Goal: Task Accomplishment & Management: Manage account settings

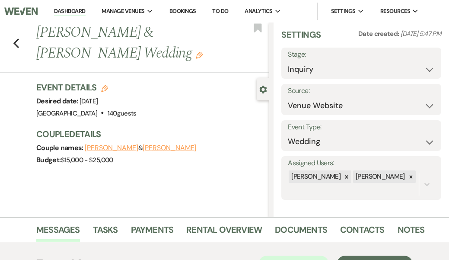
scroll to position [6, 0]
click at [65, 230] on link "Messages" at bounding box center [58, 232] width 44 height 19
click at [14, 40] on icon "Previous" at bounding box center [16, 43] width 6 height 10
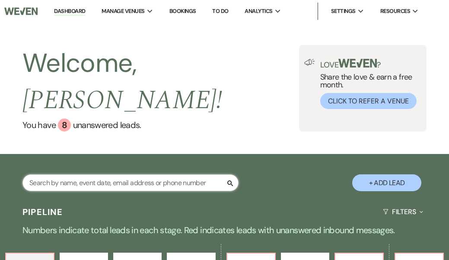
click at [42, 174] on input "text" at bounding box center [130, 182] width 216 height 17
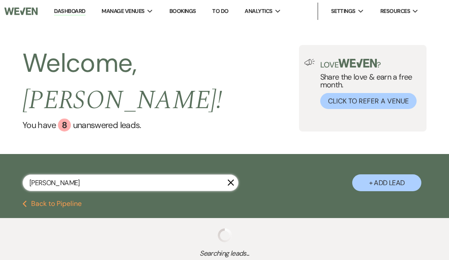
type input "[PERSON_NAME]"
select select "8"
select select "10"
select select "8"
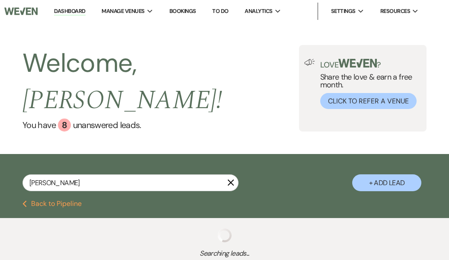
select select "8"
select select "1"
select select "8"
select select "4"
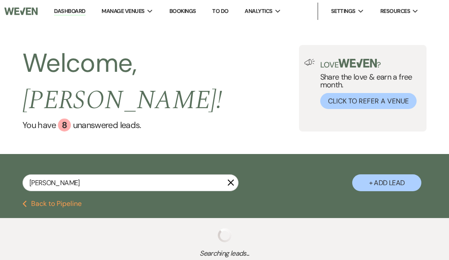
select select "8"
select select "1"
select select "8"
select select "5"
select select "8"
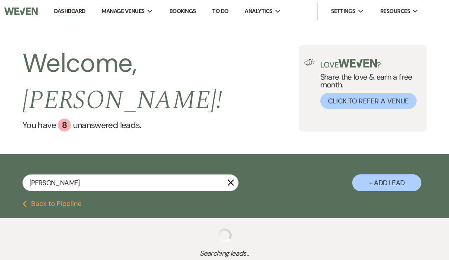
select select "5"
select select "8"
select select "5"
select select "8"
select select "5"
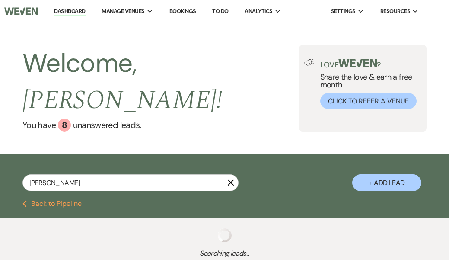
select select "8"
select select "9"
select select "8"
select select "4"
select select "8"
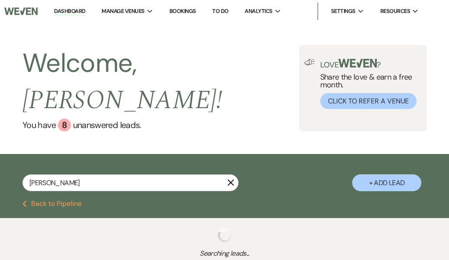
select select "6"
select select "8"
select select "5"
select select "8"
select select "5"
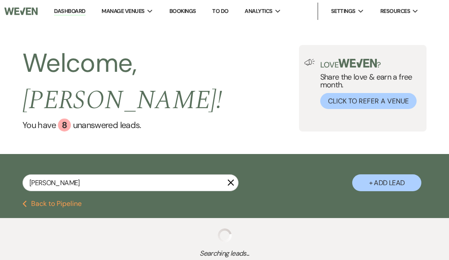
select select "8"
select select "5"
select select "8"
select select "11"
select select "8"
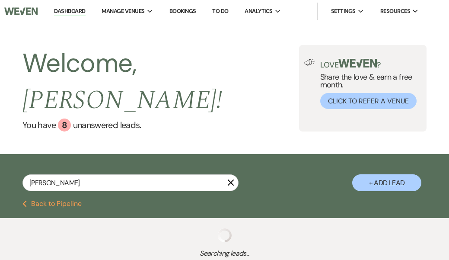
select select "5"
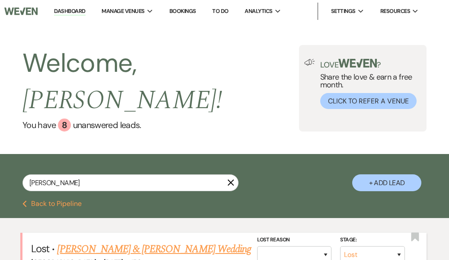
click at [120, 241] on link "[PERSON_NAME] & [PERSON_NAME] Wedding" at bounding box center [154, 249] width 194 height 16
select select "8"
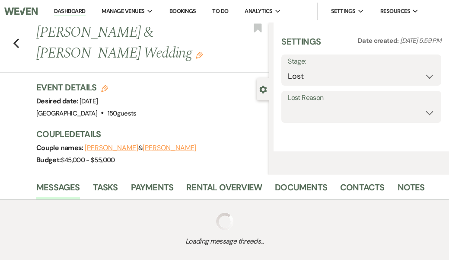
select select "5"
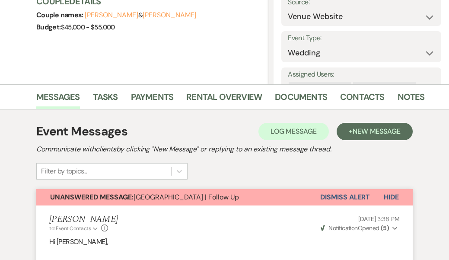
scroll to position [149, 0]
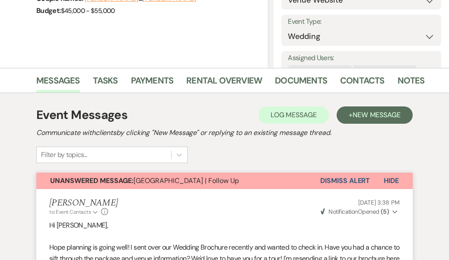
click at [342, 179] on button "Dismiss Alert" at bounding box center [345, 181] width 50 height 16
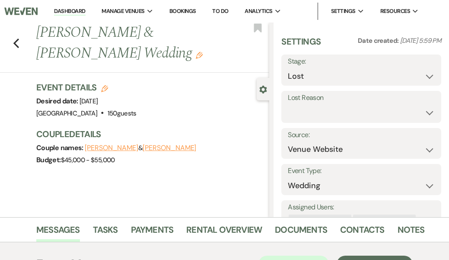
scroll to position [0, 0]
select select "8"
select select "10"
select select "8"
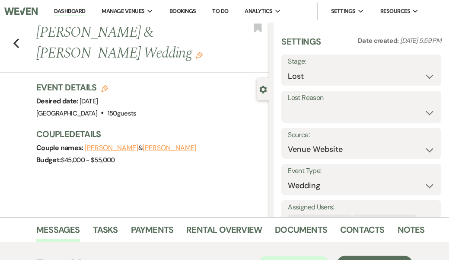
select select "8"
select select "1"
select select "8"
select select "4"
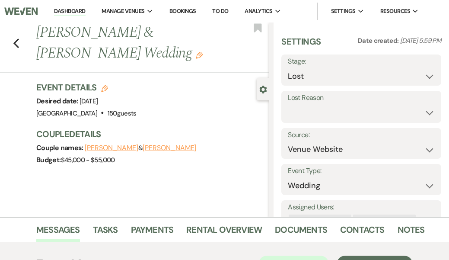
select select "8"
select select "1"
select select "8"
select select "5"
select select "8"
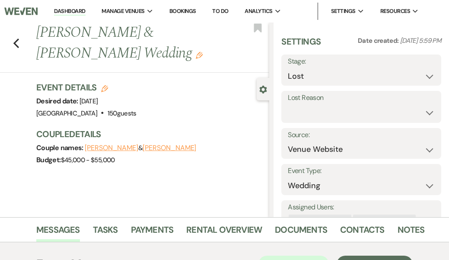
select select "5"
select select "8"
select select "5"
select select "8"
select select "5"
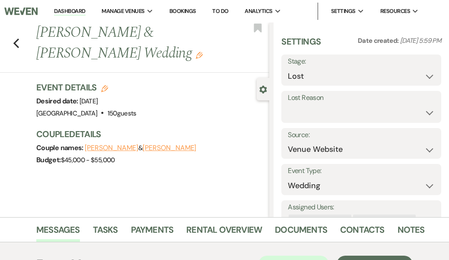
select select "8"
select select "9"
select select "8"
select select "4"
select select "8"
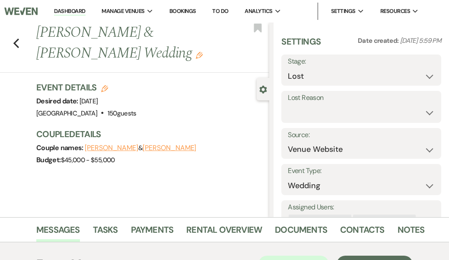
select select "6"
select select "8"
select select "5"
select select "8"
select select "5"
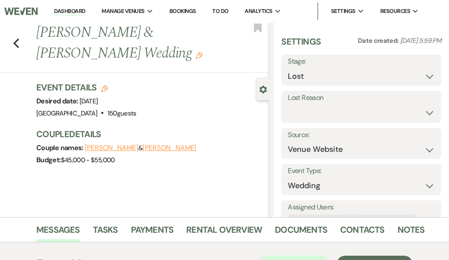
select select "8"
select select "5"
select select "8"
select select "11"
select select "8"
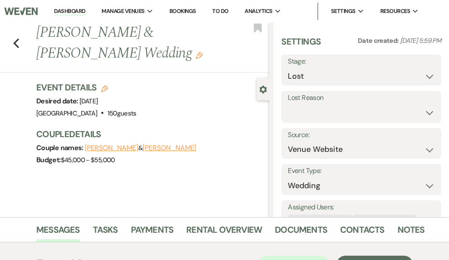
select select "5"
